Goal: Task Accomplishment & Management: Manage account settings

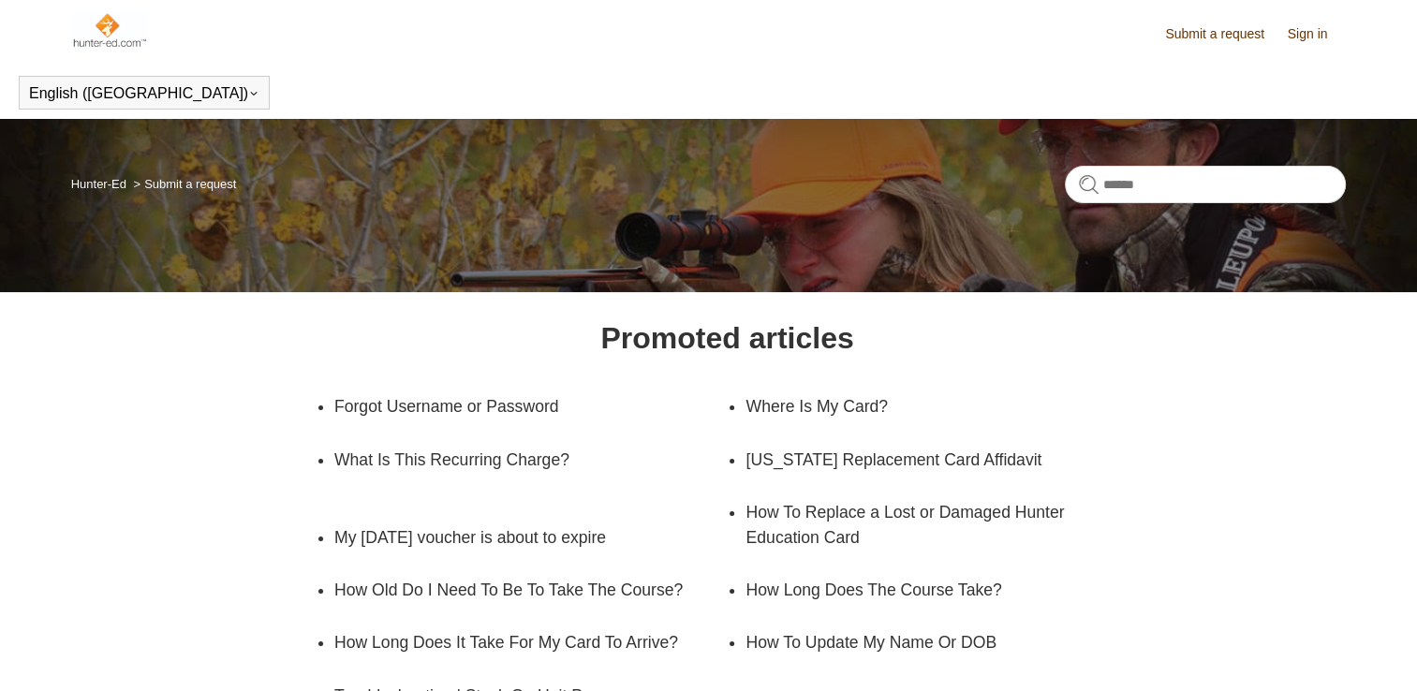
click at [633, 57] on header "Submit a request Sign in" at bounding box center [708, 33] width 1275 height 66
click at [1297, 41] on link "Sign in" at bounding box center [1316, 34] width 59 height 20
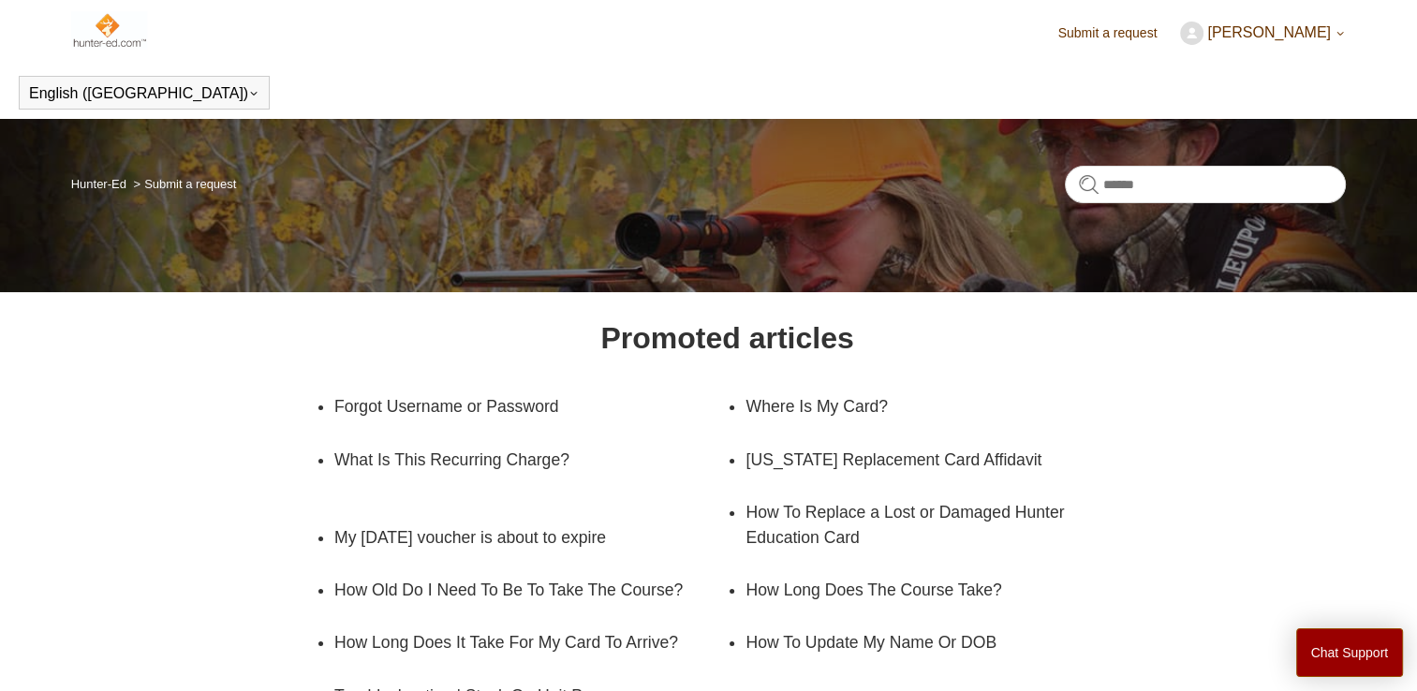
click at [101, 31] on img at bounding box center [109, 29] width 76 height 37
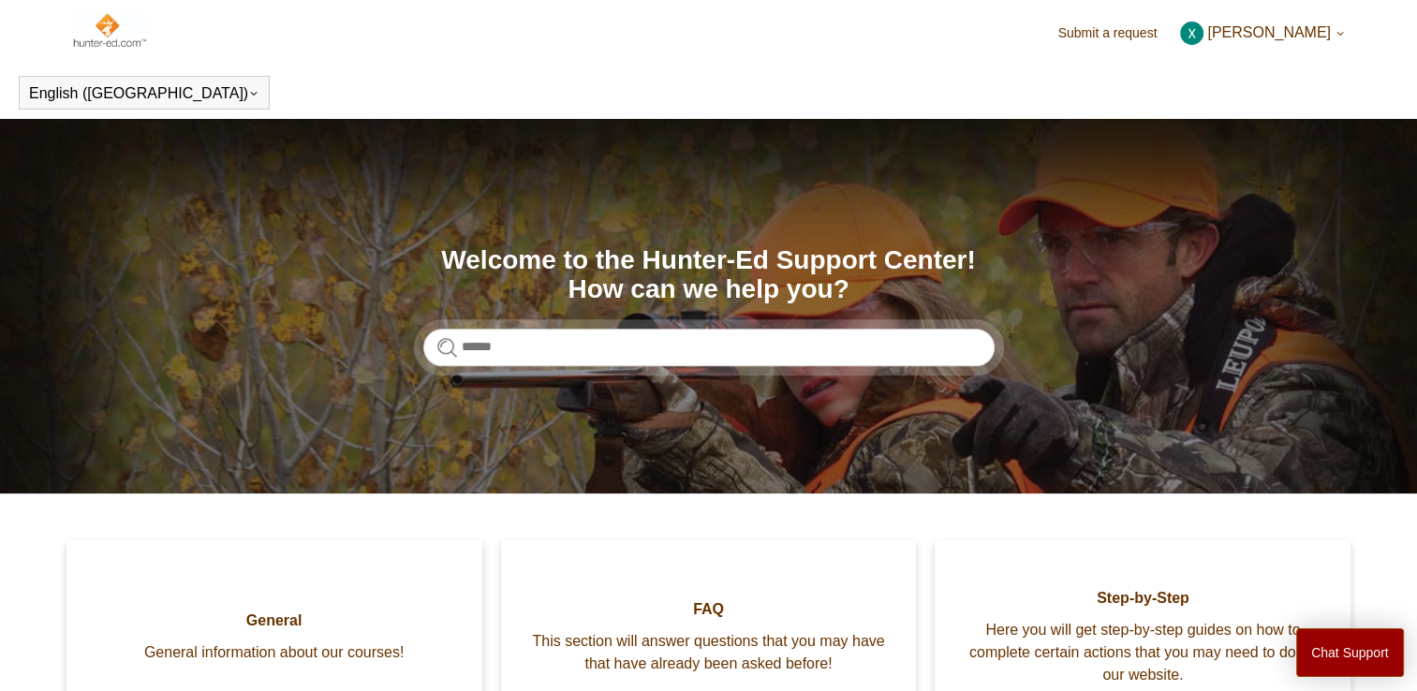
click at [1292, 26] on span "[PERSON_NAME]" at bounding box center [1269, 32] width 124 height 16
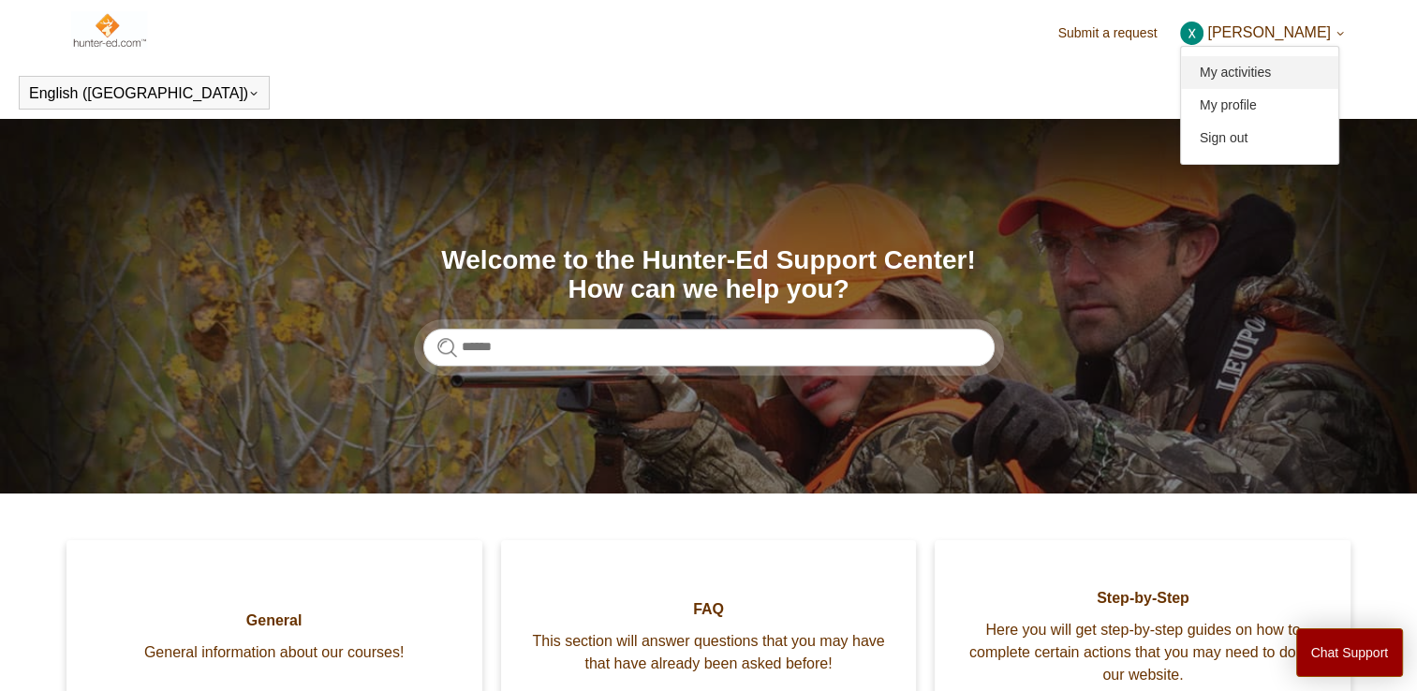
click at [1288, 75] on link "My activities" at bounding box center [1259, 72] width 157 height 33
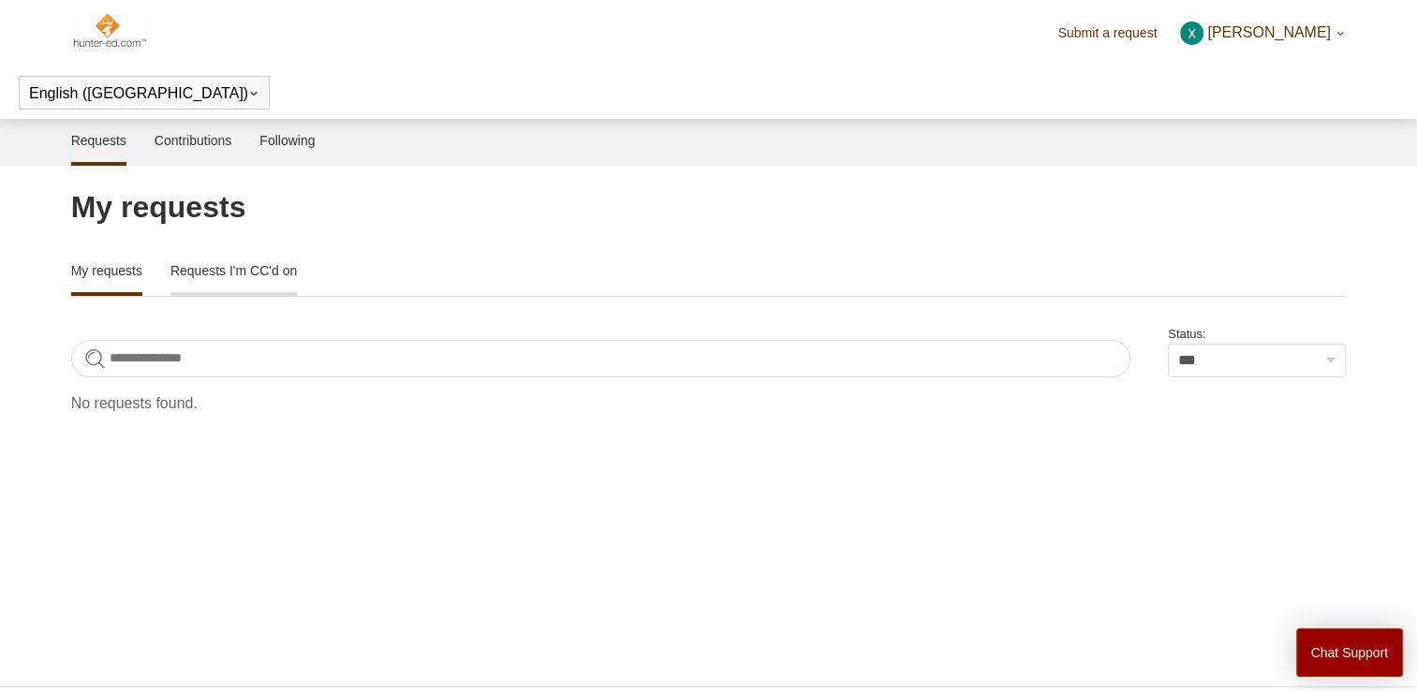
click at [297, 270] on link "Requests I'm CC'd on" at bounding box center [233, 268] width 126 height 39
click at [115, 278] on link "My requests" at bounding box center [106, 268] width 71 height 39
click at [101, 22] on img at bounding box center [109, 29] width 76 height 37
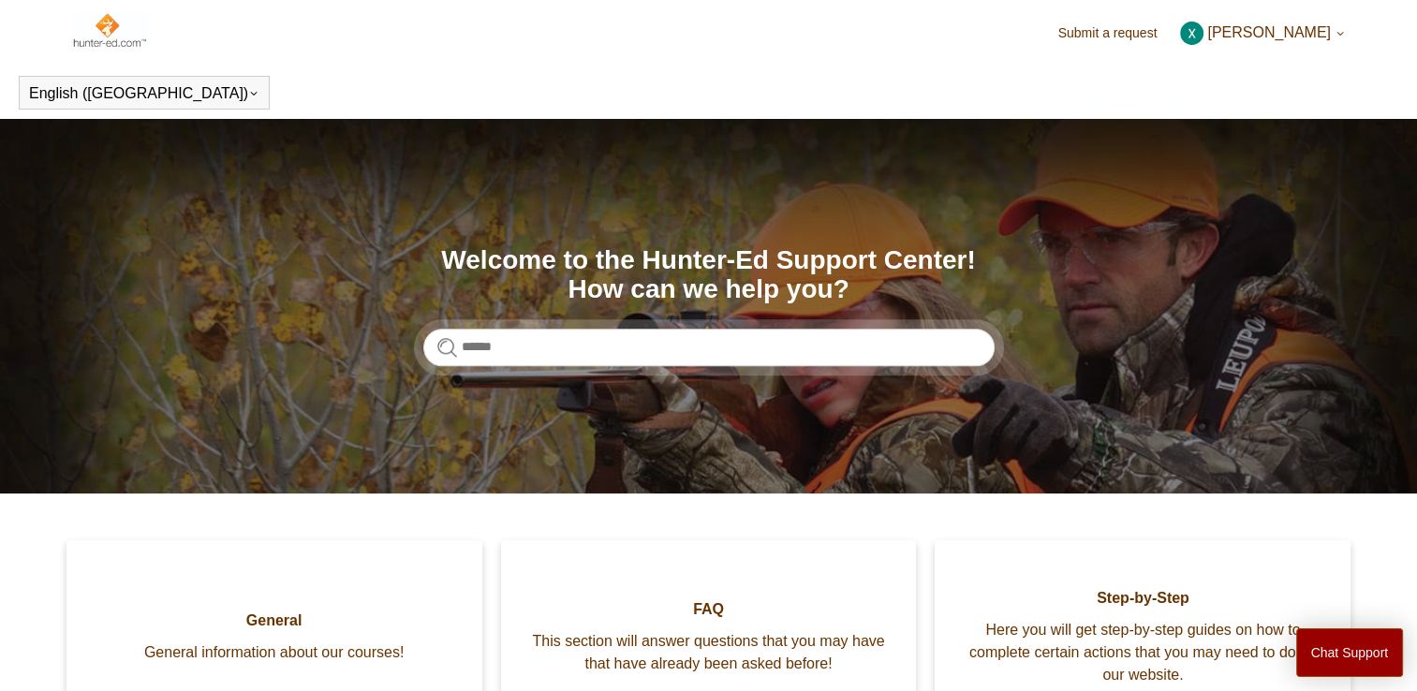
click at [1334, 30] on icon at bounding box center [1339, 33] width 11 height 11
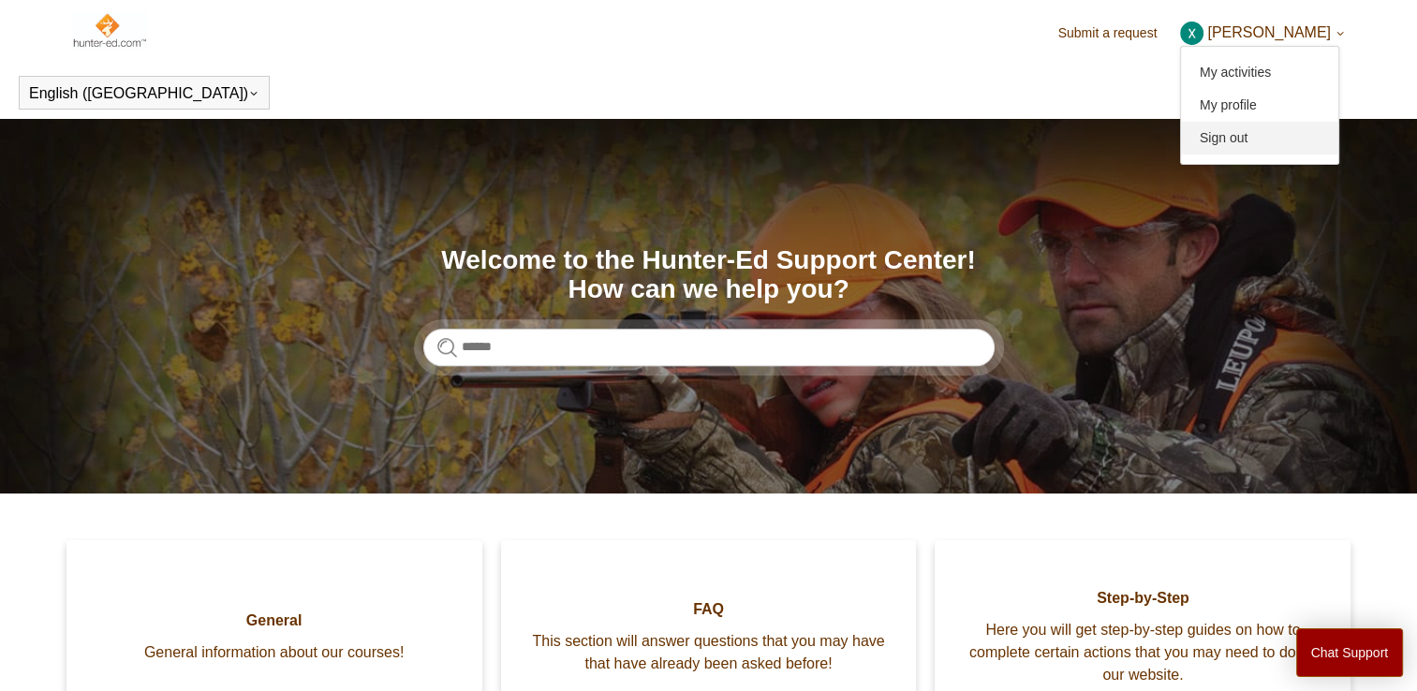
click at [1305, 133] on link "Sign out" at bounding box center [1259, 138] width 157 height 33
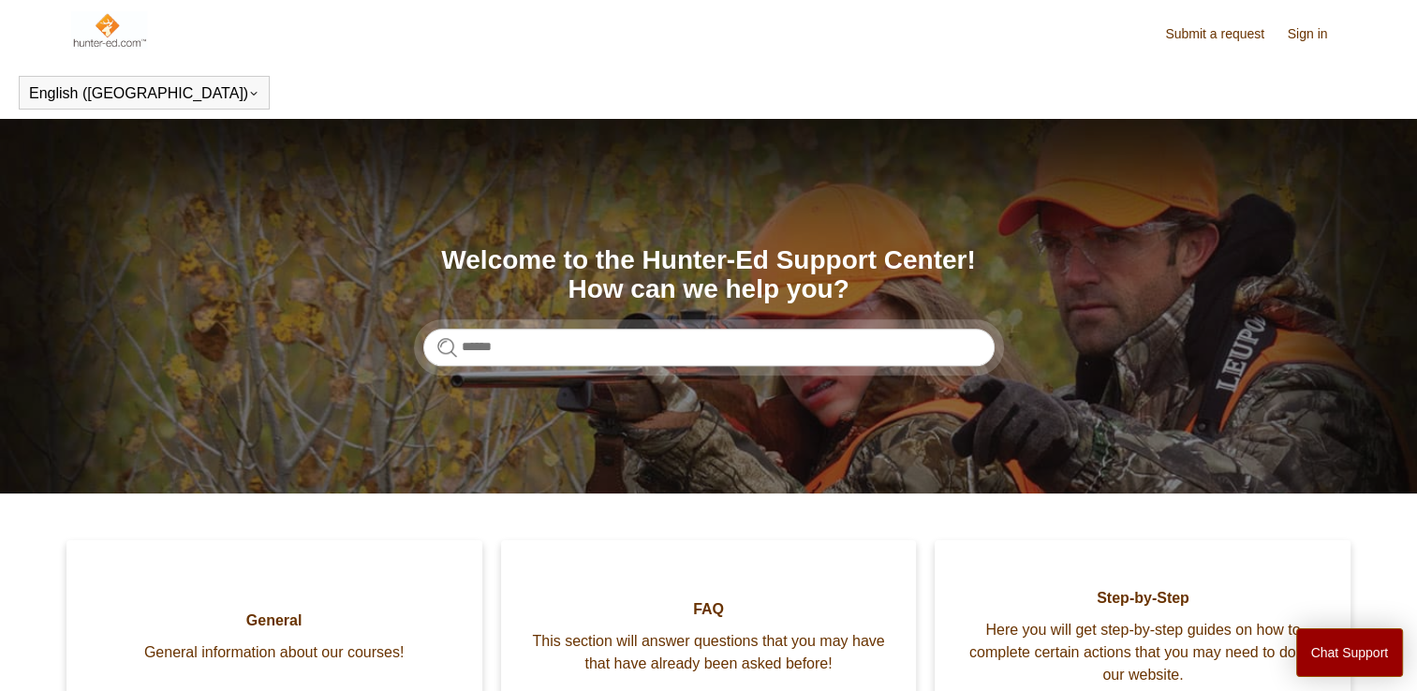
click at [1311, 32] on link "Sign in" at bounding box center [1316, 34] width 59 height 20
